Goal: Find specific page/section: Find specific page/section

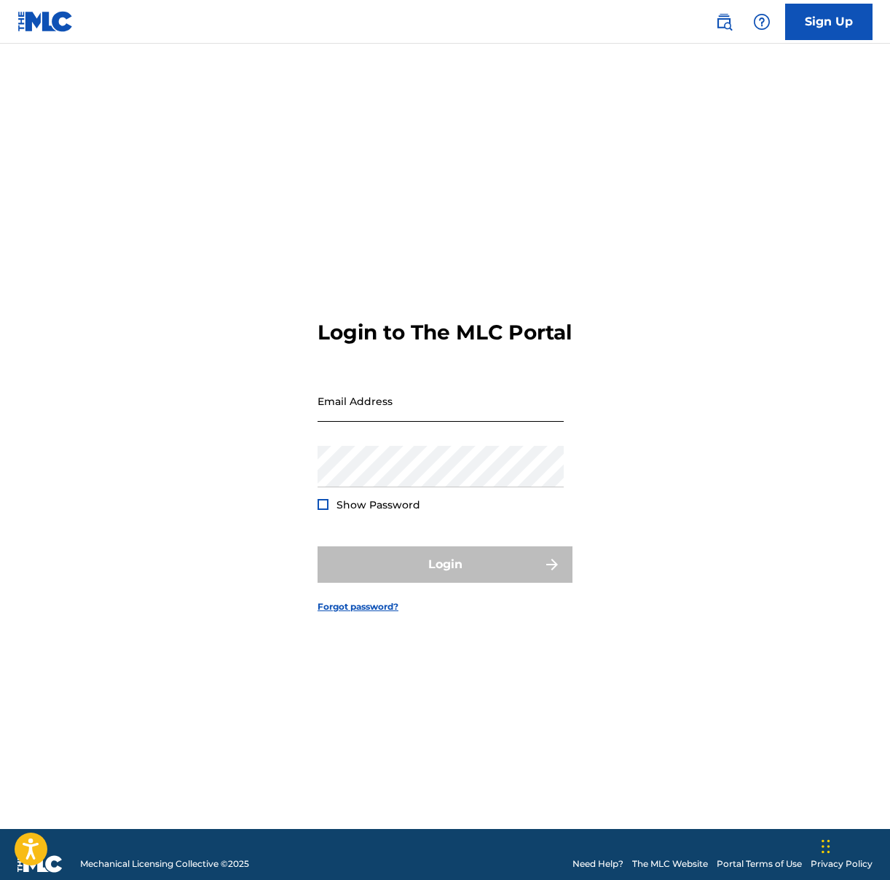
click at [365, 420] on input "Email Address" at bounding box center [441, 401] width 246 height 42
type input "[EMAIL_ADDRESS][DOMAIN_NAME]"
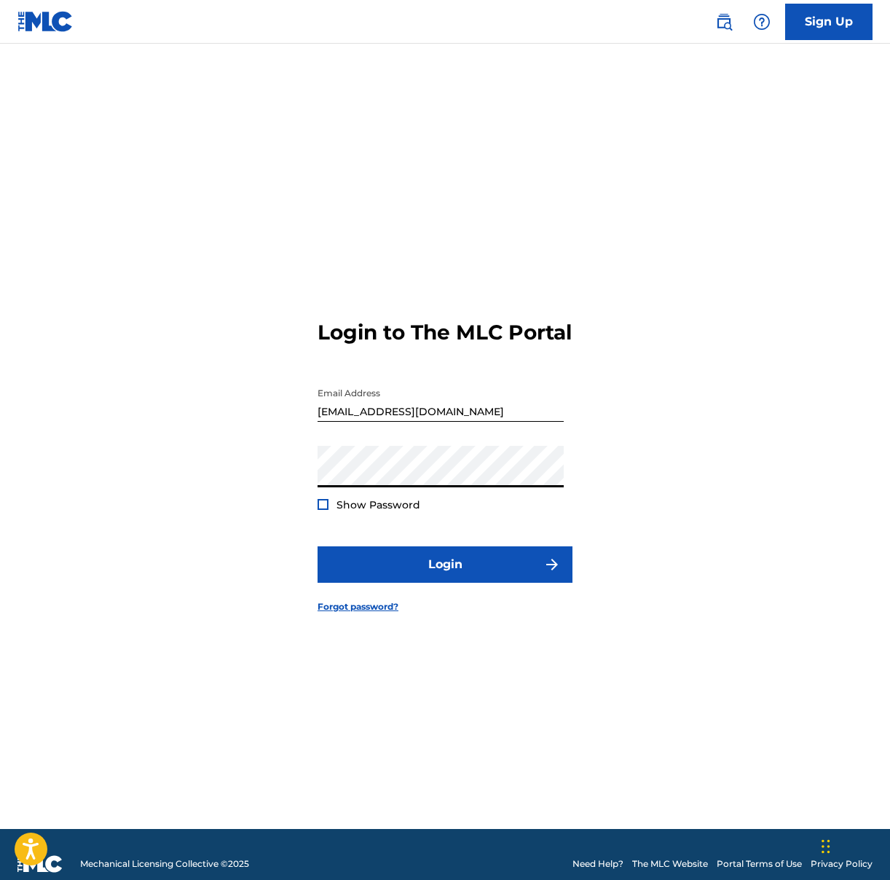
click at [336, 512] on div "Show Password" at bounding box center [369, 504] width 103 height 15
click at [347, 511] on span "Show Password" at bounding box center [378, 504] width 84 height 13
click at [320, 510] on div at bounding box center [323, 504] width 11 height 11
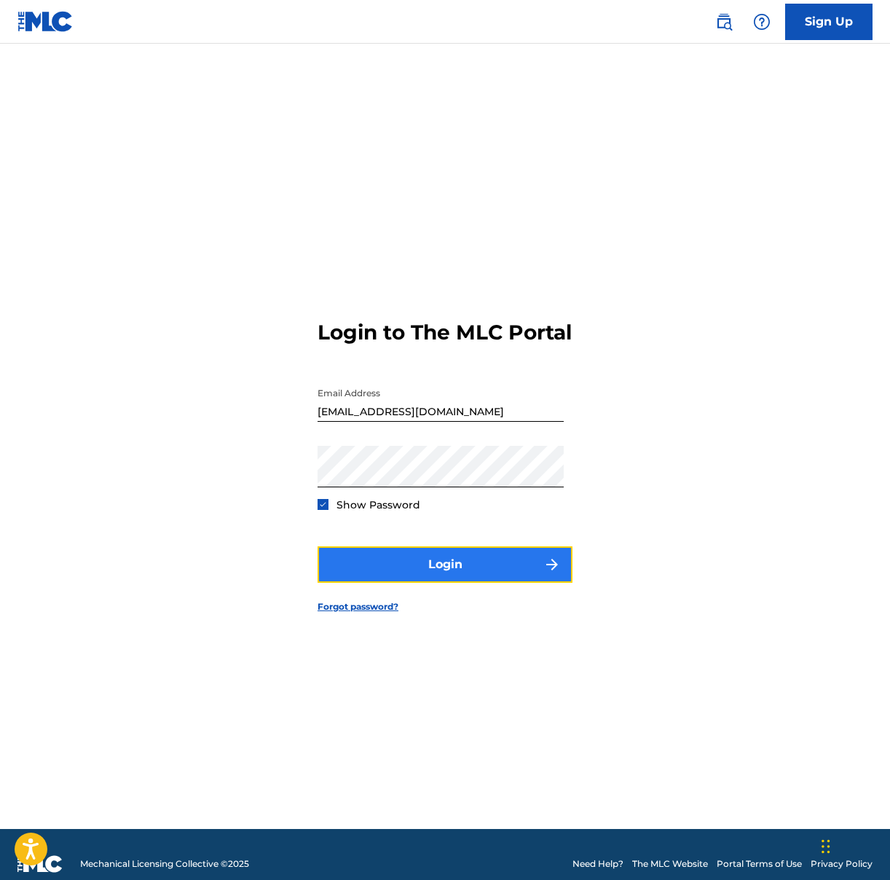
click at [457, 583] on button "Login" at bounding box center [445, 564] width 255 height 36
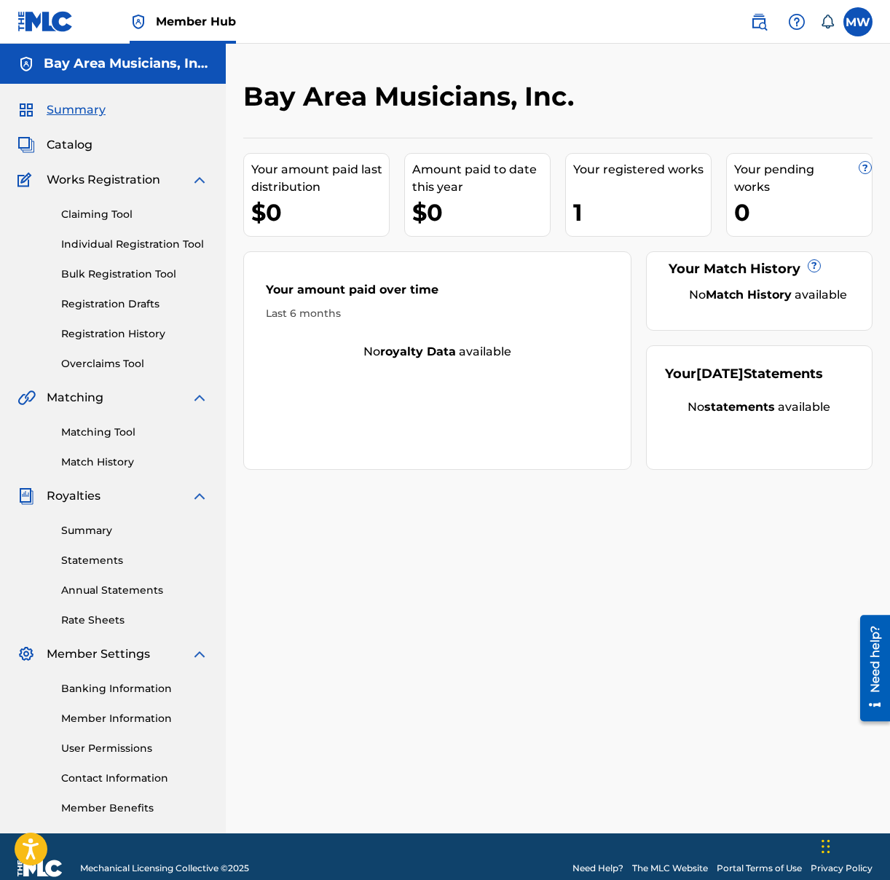
click at [531, 592] on div "Bay Area Musicians, Inc. Your amount paid last distribution $0 Amount paid to d…" at bounding box center [558, 456] width 664 height 753
click at [865, 26] on label at bounding box center [857, 21] width 29 height 29
click at [858, 22] on input "MW [PERSON_NAME] [EMAIL_ADDRESS][DOMAIN_NAME] Notification Preferences Profile …" at bounding box center [858, 22] width 0 height 0
click at [460, 118] on div "Bay Area Musicians, Inc." at bounding box center [485, 101] width 484 height 43
click at [74, 143] on span "Catalog" at bounding box center [70, 144] width 46 height 17
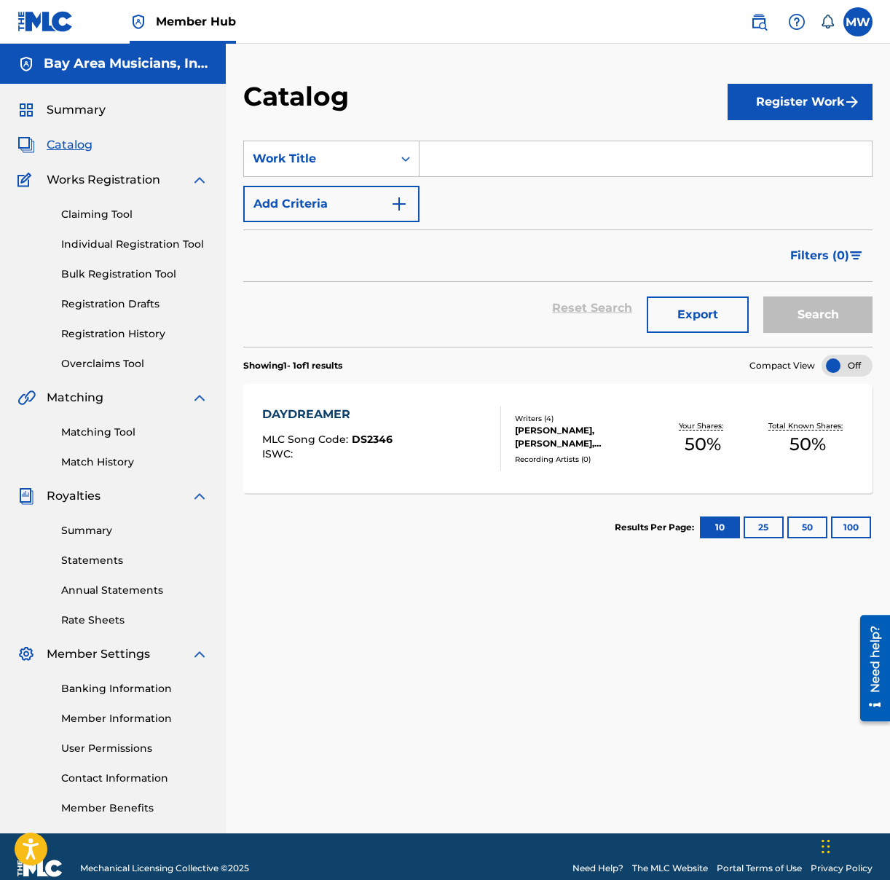
click at [473, 457] on div "DAYDREAMER MLC Song Code : DS2346 ISWC :" at bounding box center [381, 439] width 239 height 66
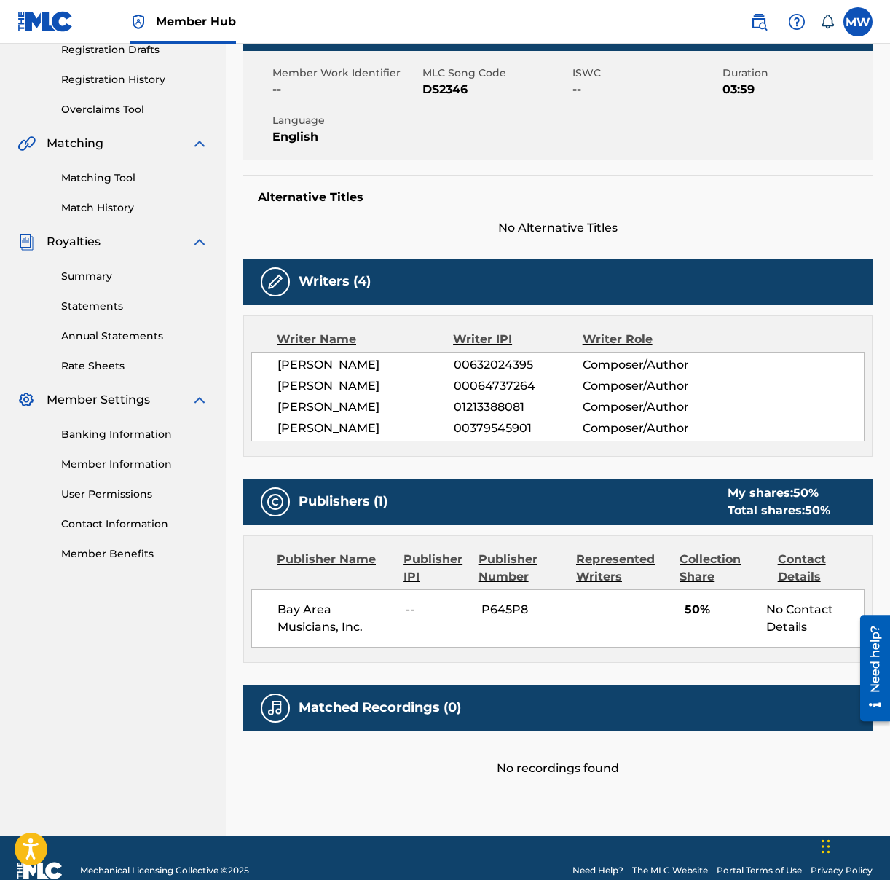
scroll to position [278, 0]
